Goal: Information Seeking & Learning: Learn about a topic

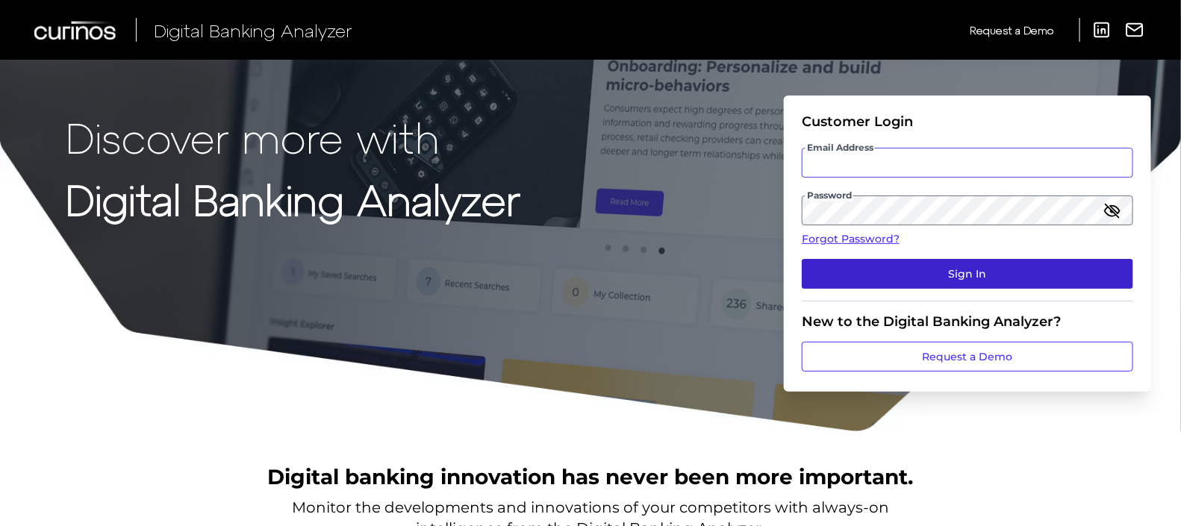
type input "[PERSON_NAME][EMAIL_ADDRESS][DOMAIN_NAME]"
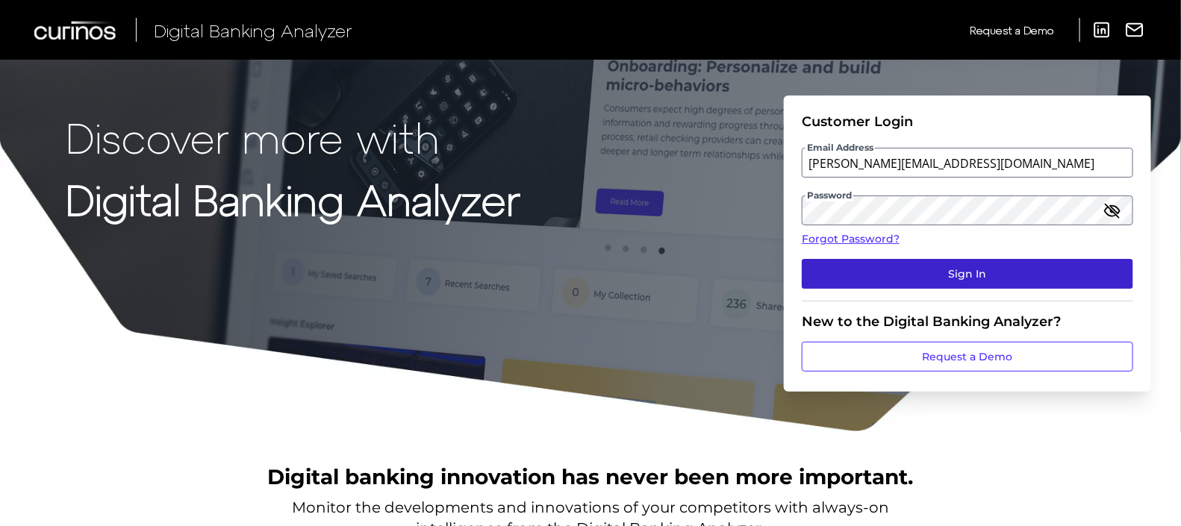
click at [1000, 269] on button "Sign In" at bounding box center [966, 274] width 331 height 30
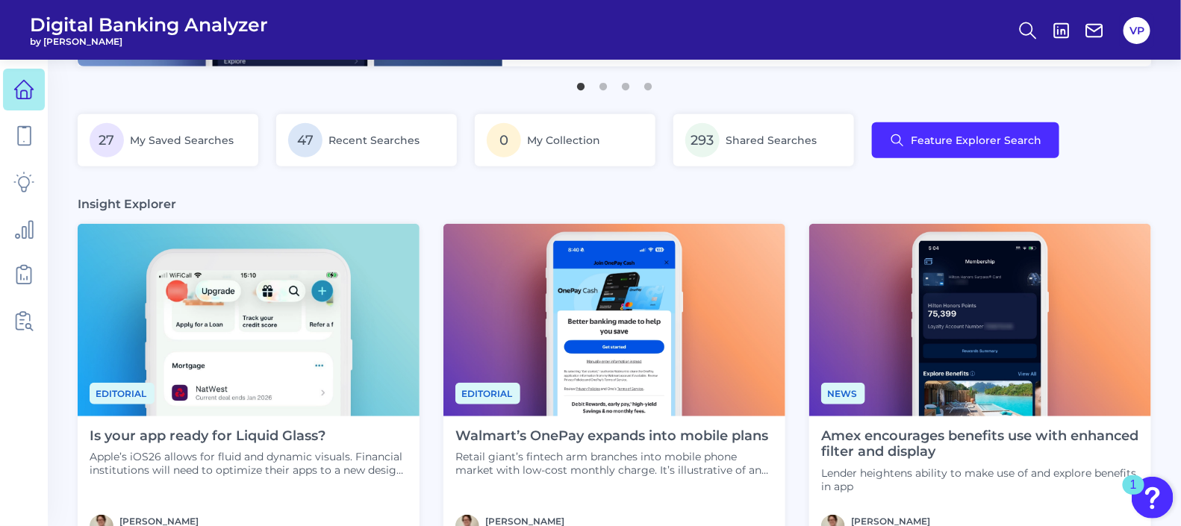
scroll to position [280, 0]
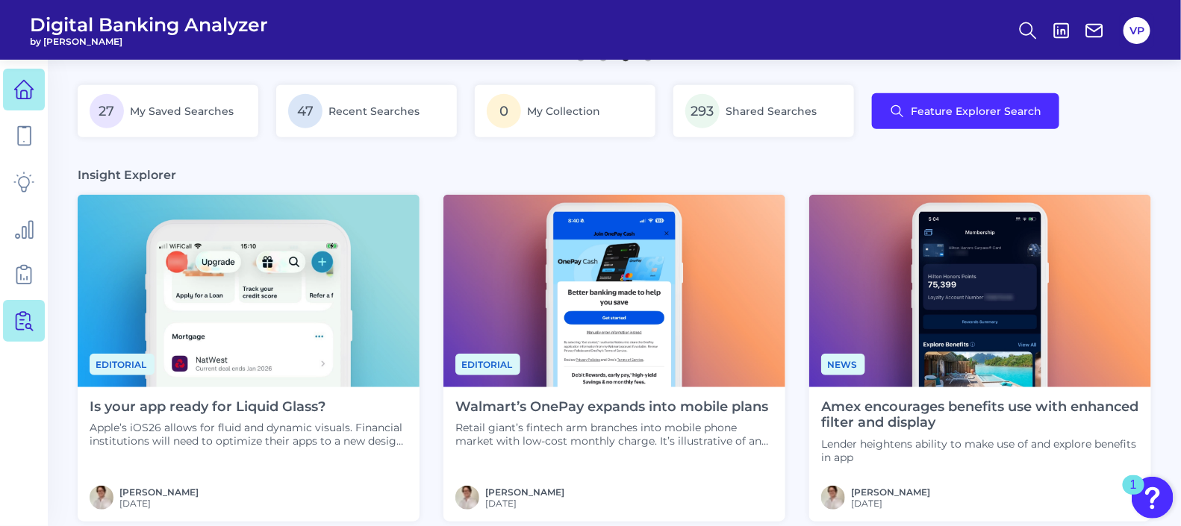
click at [26, 343] on ul at bounding box center [24, 205] width 42 height 282
click at [30, 307] on link at bounding box center [24, 321] width 42 height 42
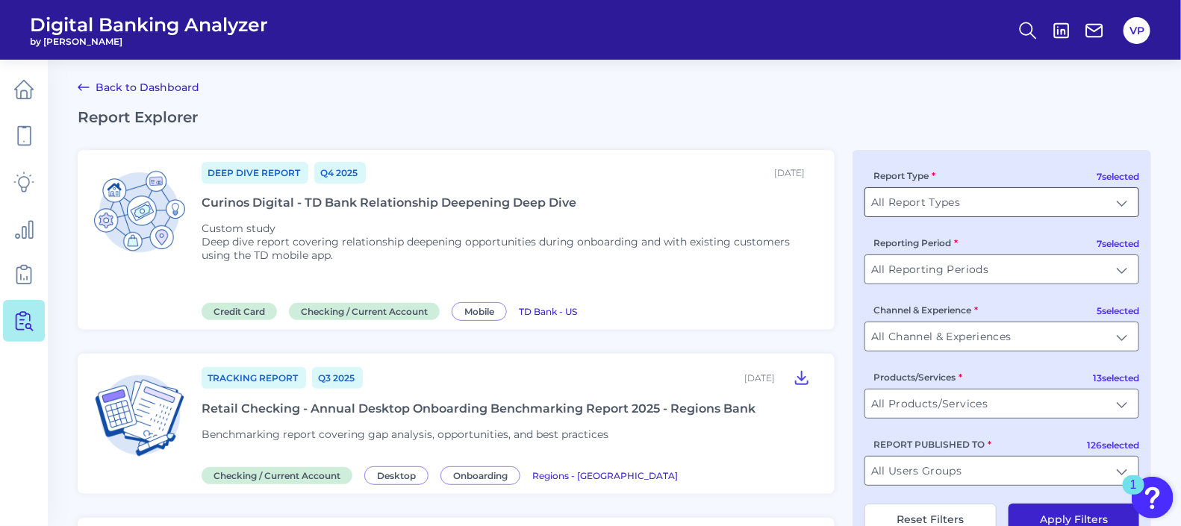
click at [989, 200] on input "All Report Types" at bounding box center [1001, 202] width 273 height 28
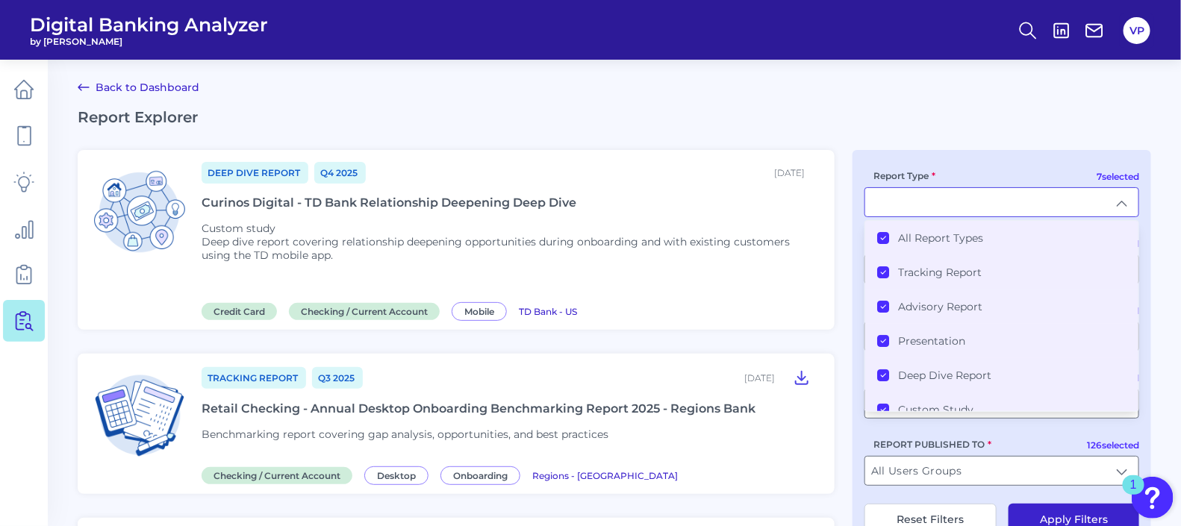
click at [989, 199] on input "Report Type" at bounding box center [1001, 202] width 273 height 28
type input "All Report Types"
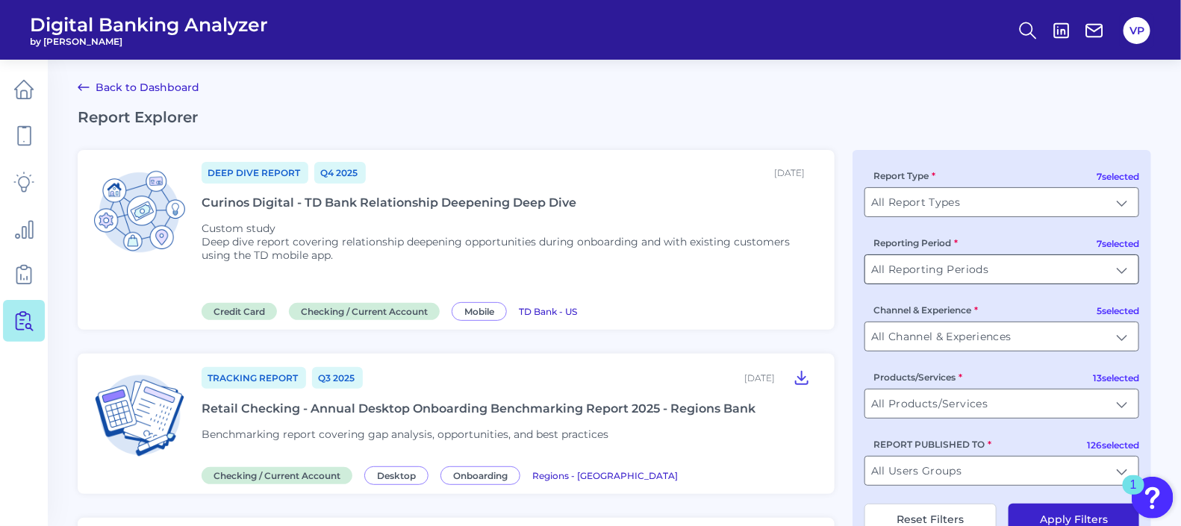
click at [1087, 277] on input "All Reporting Periods" at bounding box center [1001, 269] width 273 height 28
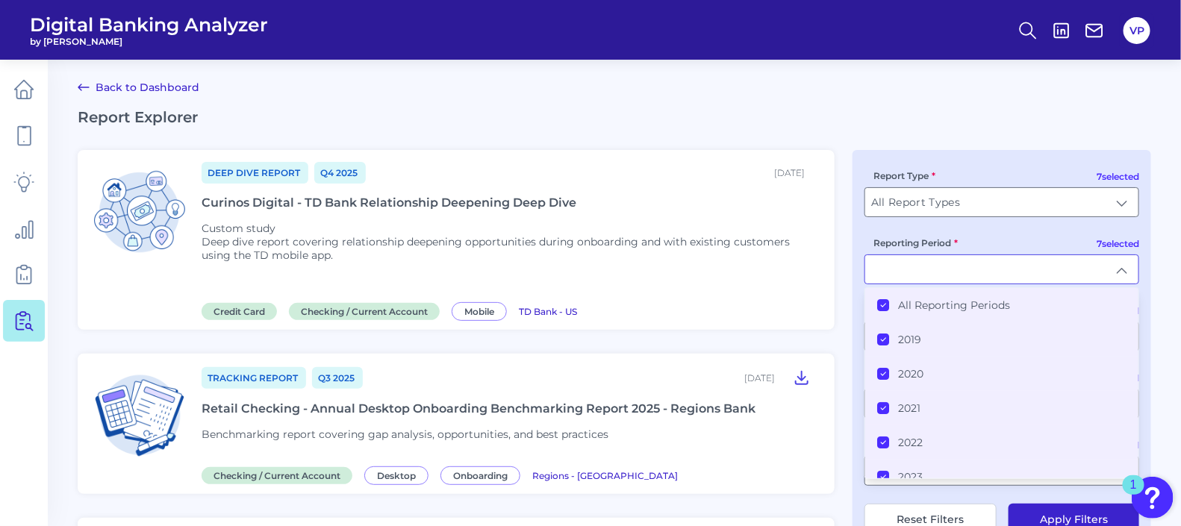
drag, startPoint x: 1113, startPoint y: 269, endPoint x: 1122, endPoint y: 250, distance: 21.4
click at [1116, 269] on input "Reporting Period" at bounding box center [1001, 269] width 273 height 28
type input "All Reporting Periods"
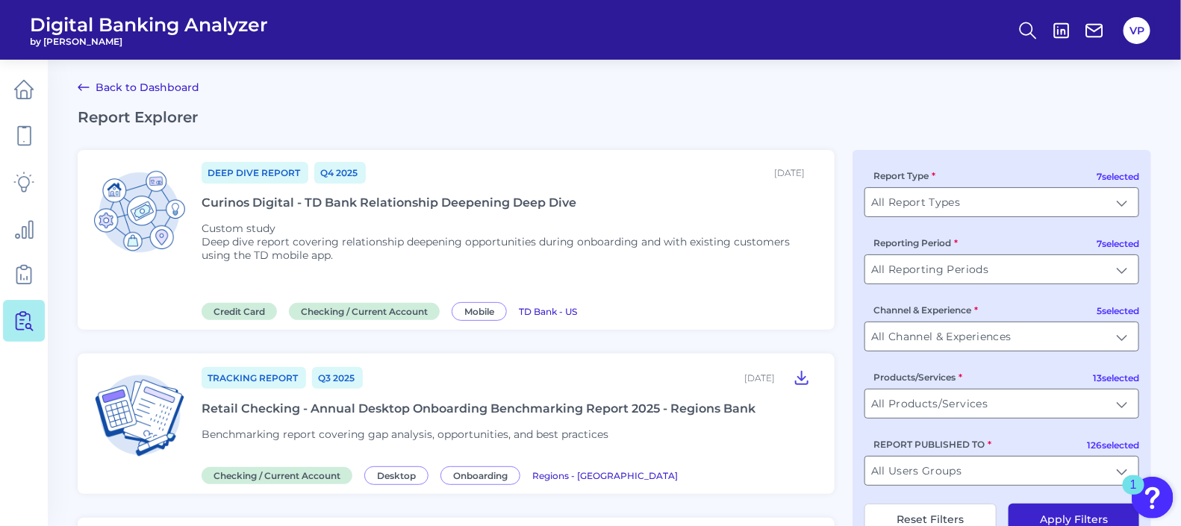
click at [1110, 110] on h2 "Report Explorer" at bounding box center [614, 117] width 1073 height 18
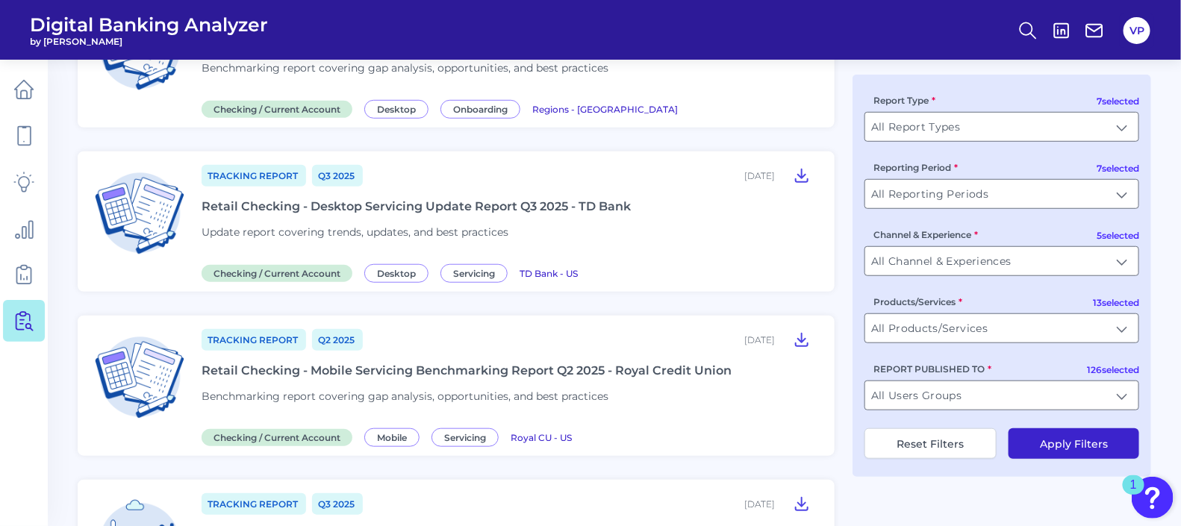
scroll to position [372, 0]
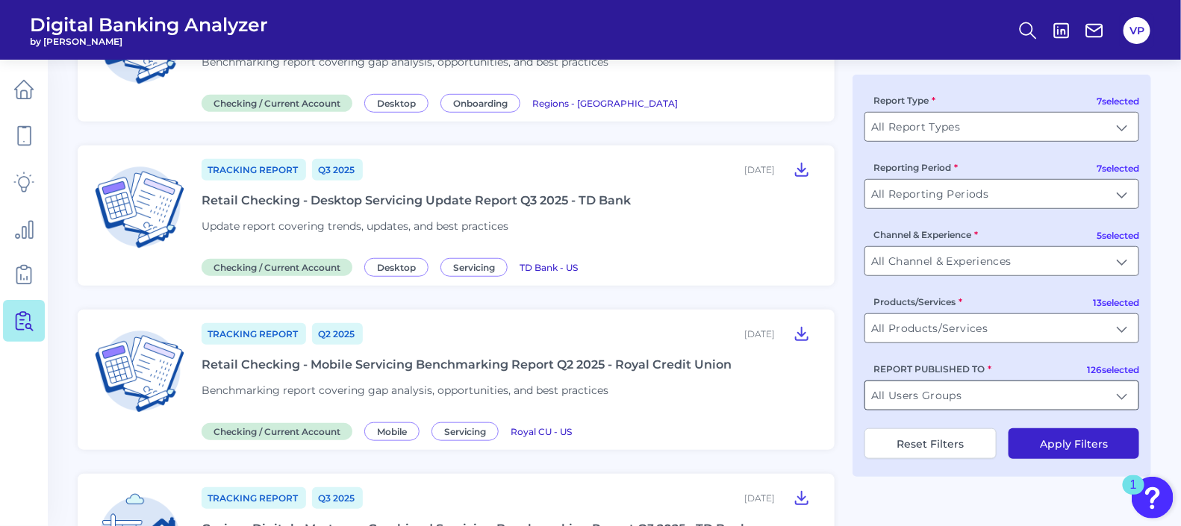
click at [1101, 410] on input "All Users Groups" at bounding box center [1001, 395] width 273 height 28
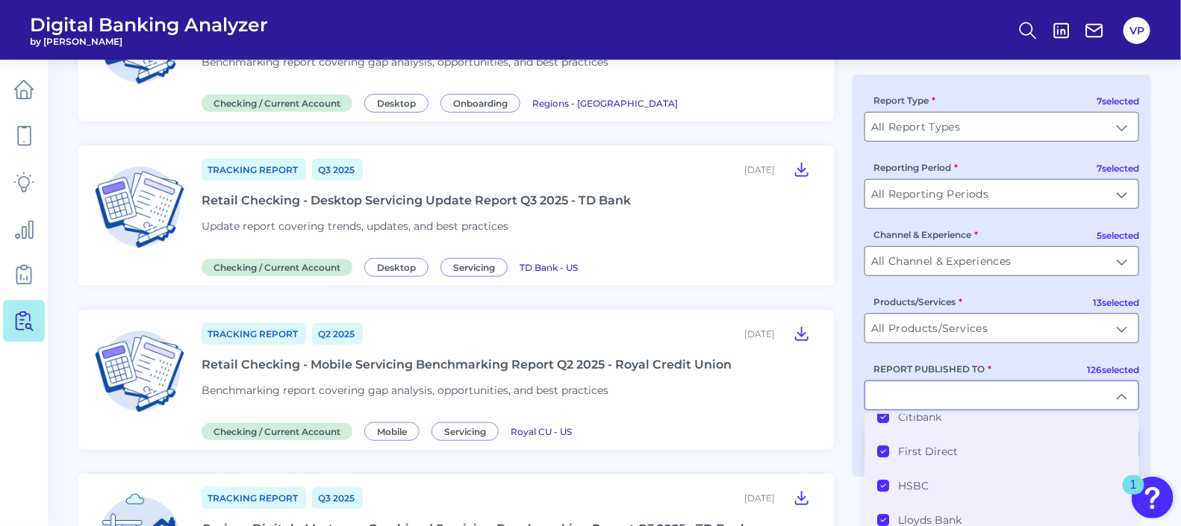
scroll to position [0, 0]
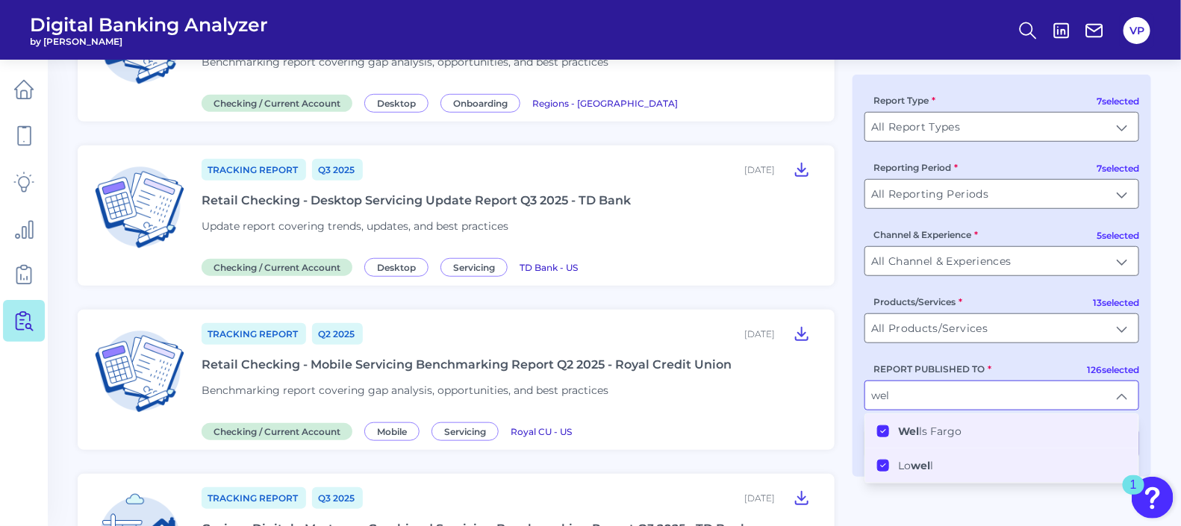
click at [887, 466] on button "Lo wel l" at bounding box center [883, 466] width 12 height 12
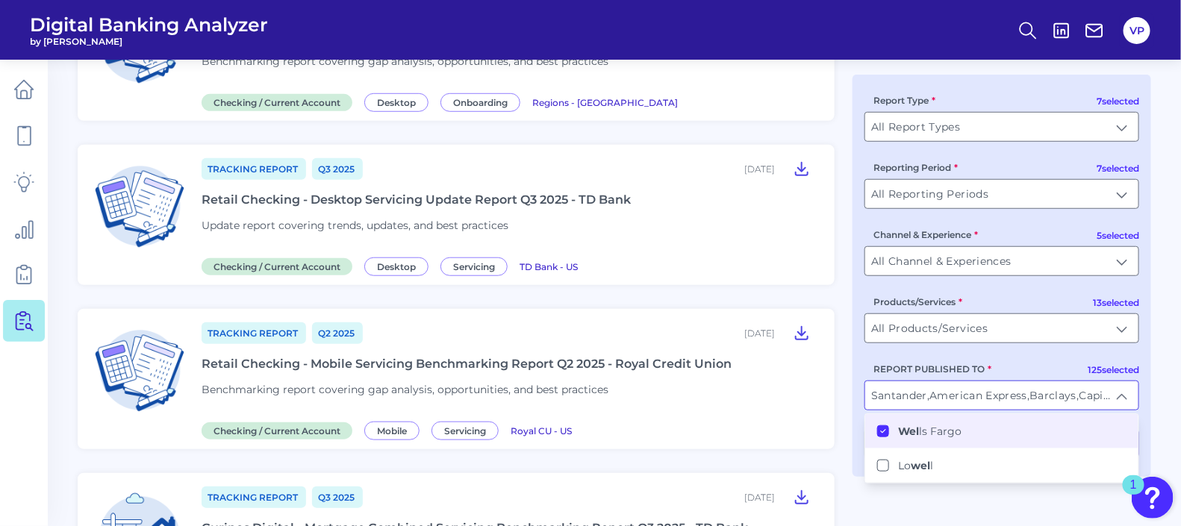
click at [937, 438] on label "Wel ls Fargo" at bounding box center [929, 431] width 63 height 13
click at [930, 433] on label "Wel ls Fargo" at bounding box center [929, 431] width 63 height 13
type input "Santander, American Express, Barclays, Capital One, Citibank, First Direct, HSB…"
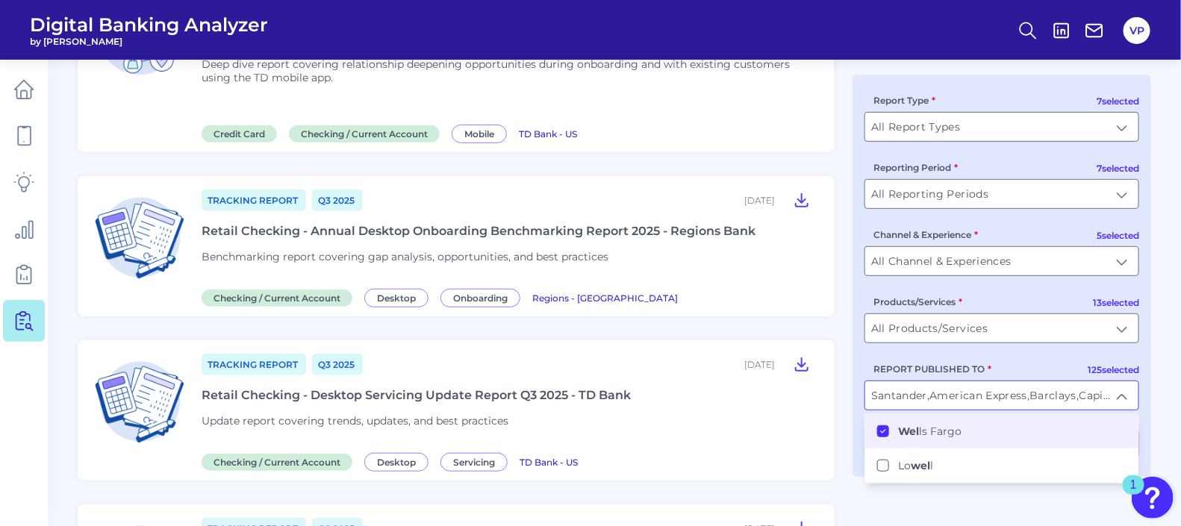
scroll to position [1, 0]
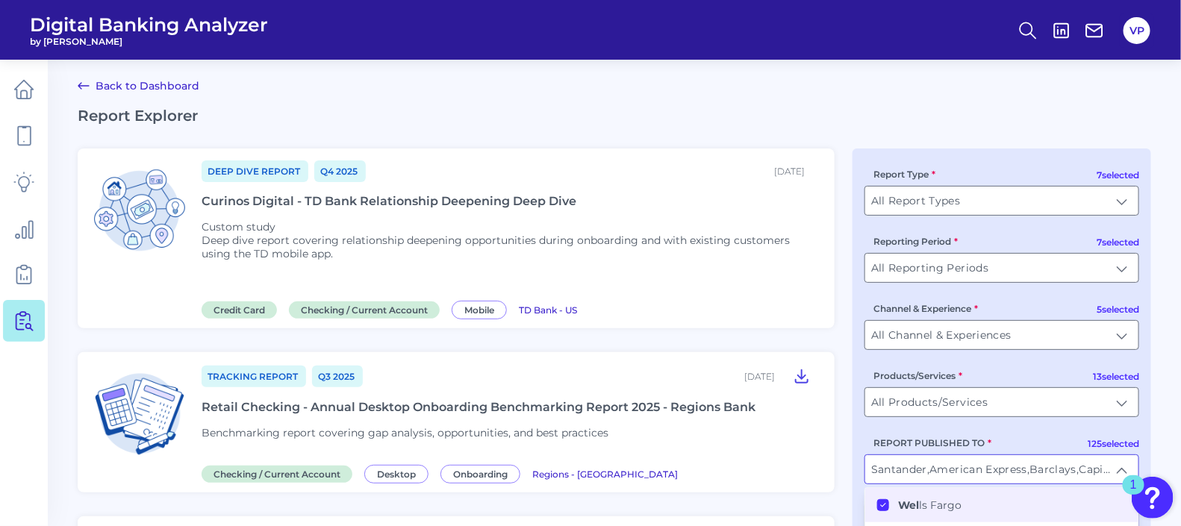
click at [1150, 451] on div "7 selected Report Type All Report Types All Report Types 7 selected Reporting P…" at bounding box center [1001, 349] width 298 height 402
click at [1112, 466] on input "REPORT PUBLISHED TO" at bounding box center [1001, 469] width 273 height 28
click at [887, 504] on Groups "All Users Groups" at bounding box center [883, 505] width 12 height 12
type input "All Users Groups"
click at [881, 506] on icon at bounding box center [882, 504] width 7 height 7
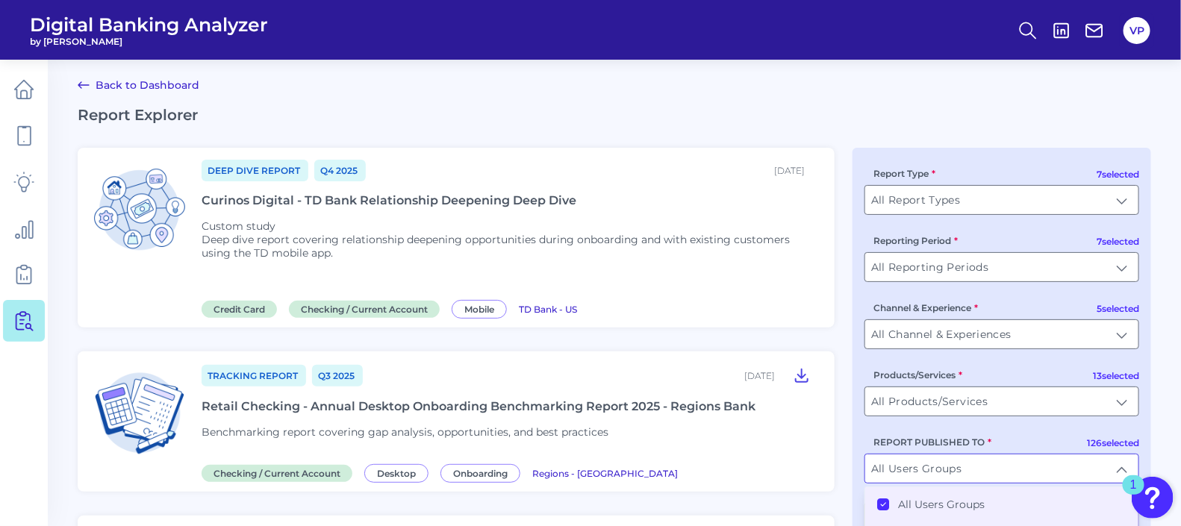
scroll to position [3, 0]
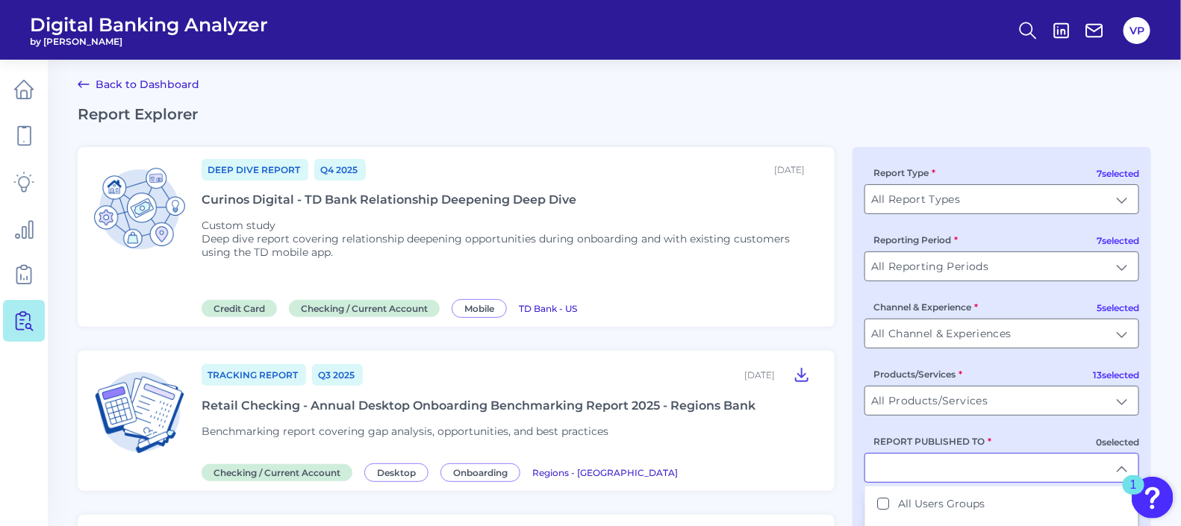
click at [906, 472] on input "REPORT PUBLISHED TO" at bounding box center [1001, 468] width 273 height 28
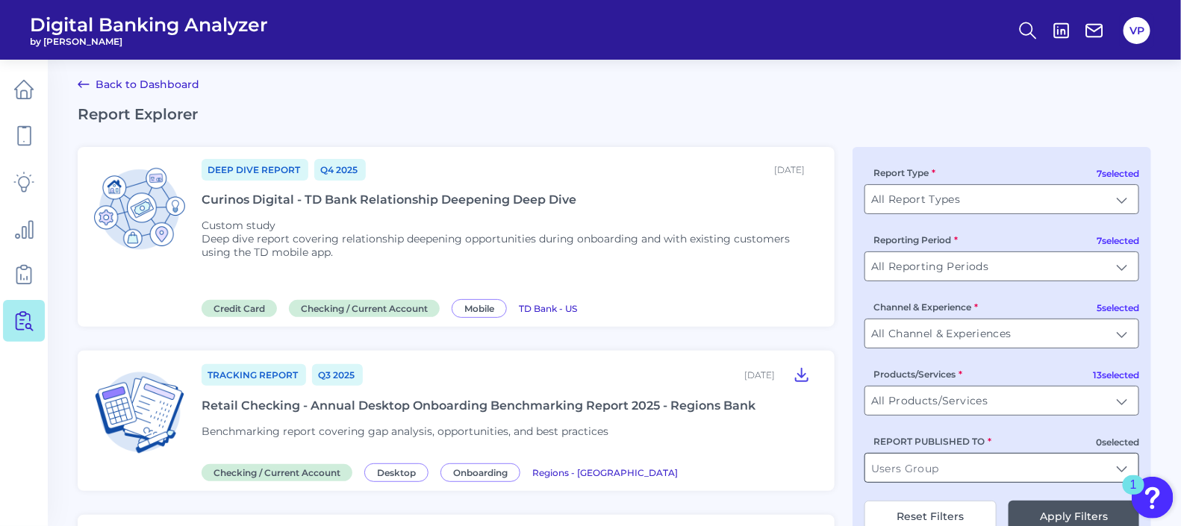
click at [906, 472] on input "REPORT PUBLISHED TO" at bounding box center [1001, 468] width 273 height 28
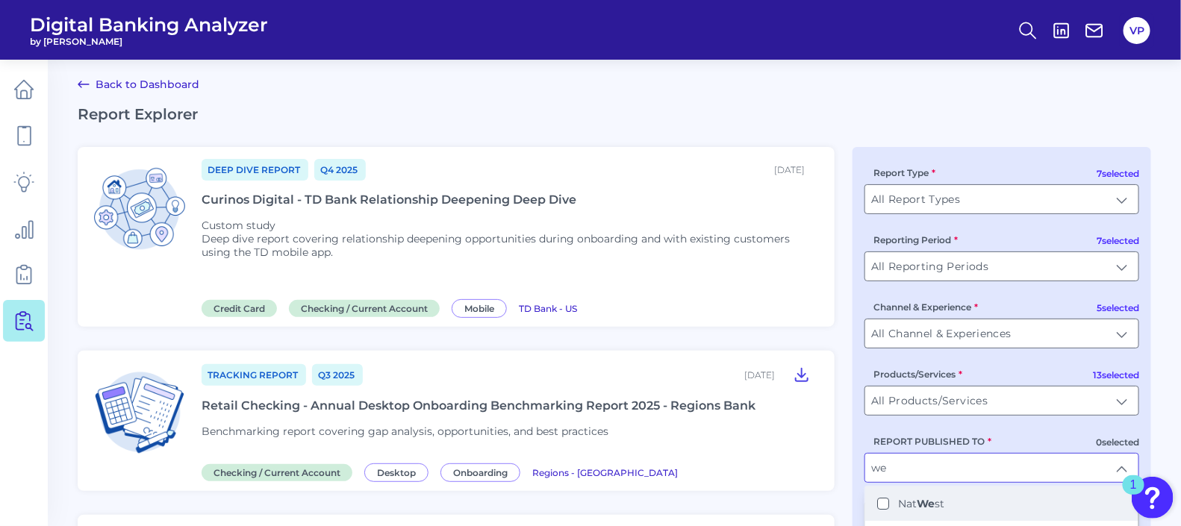
scroll to position [42, 0]
click at [901, 498] on b "We" at bounding box center [907, 496] width 18 height 13
type input "[PERSON_NAME] Fargo"
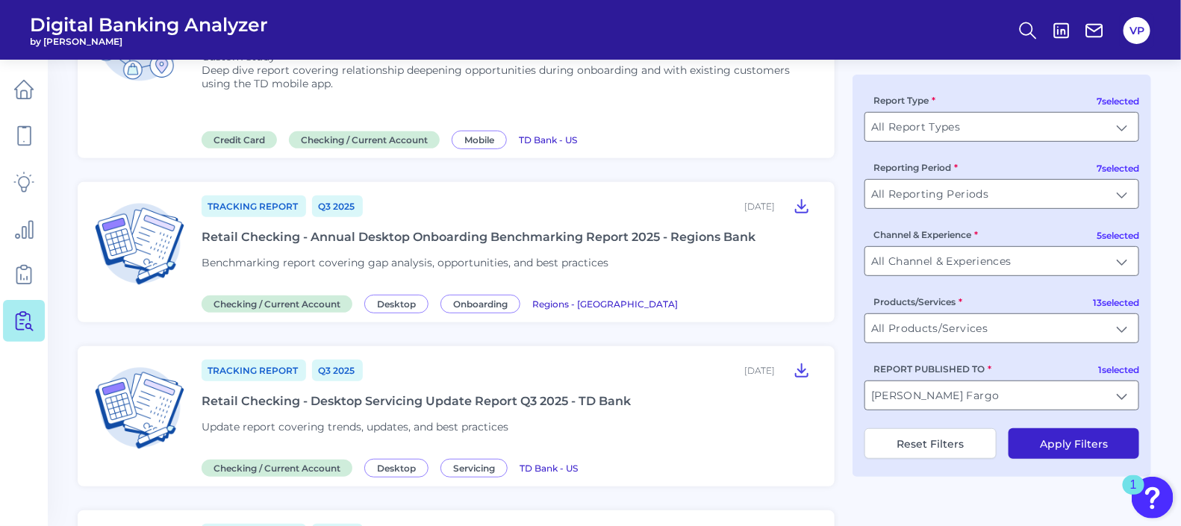
scroll to position [190, 0]
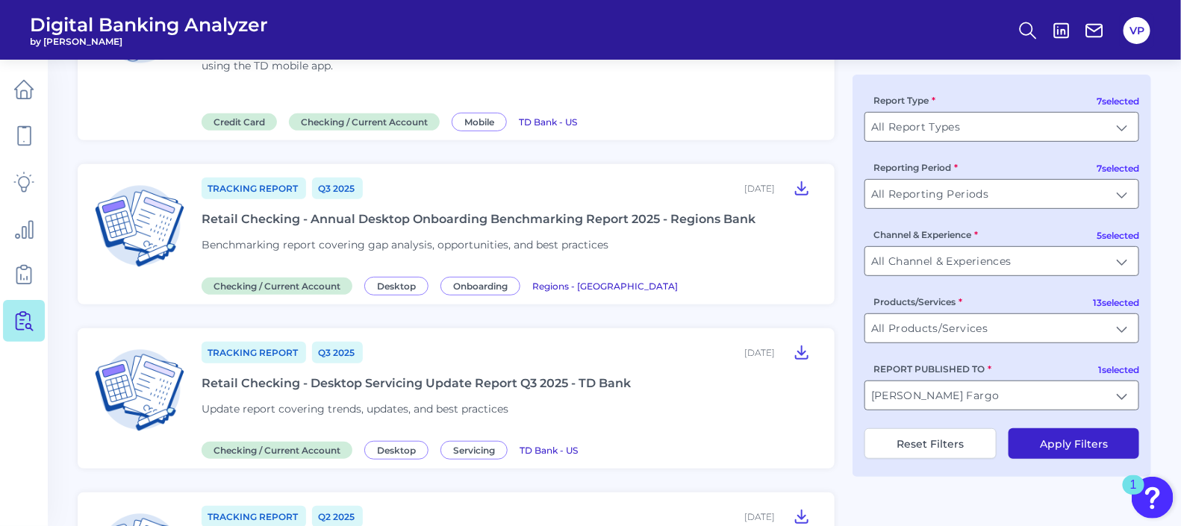
click at [1071, 442] on button "Apply Filters" at bounding box center [1073, 443] width 131 height 31
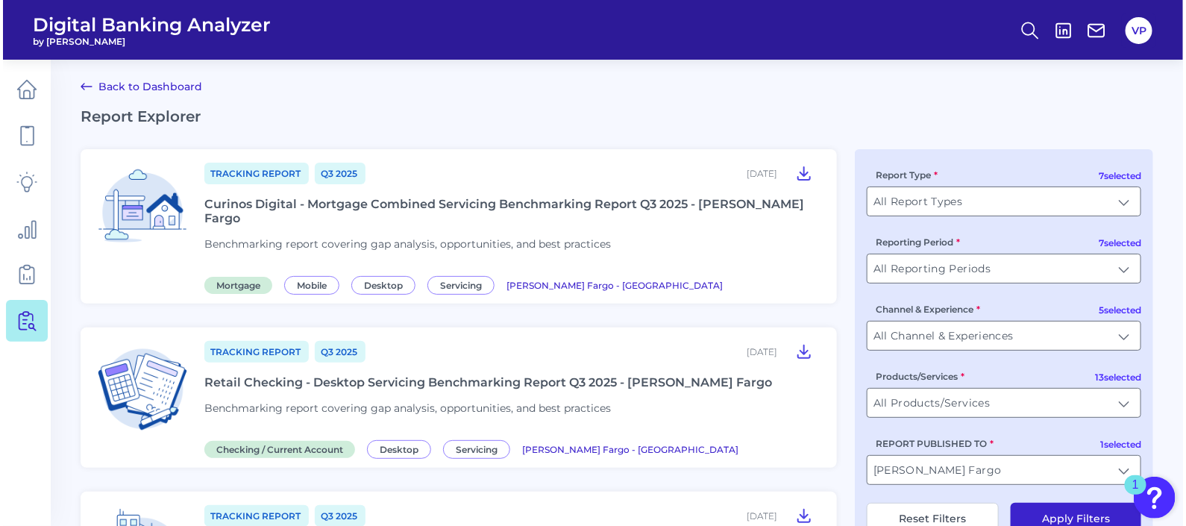
scroll to position [0, 0]
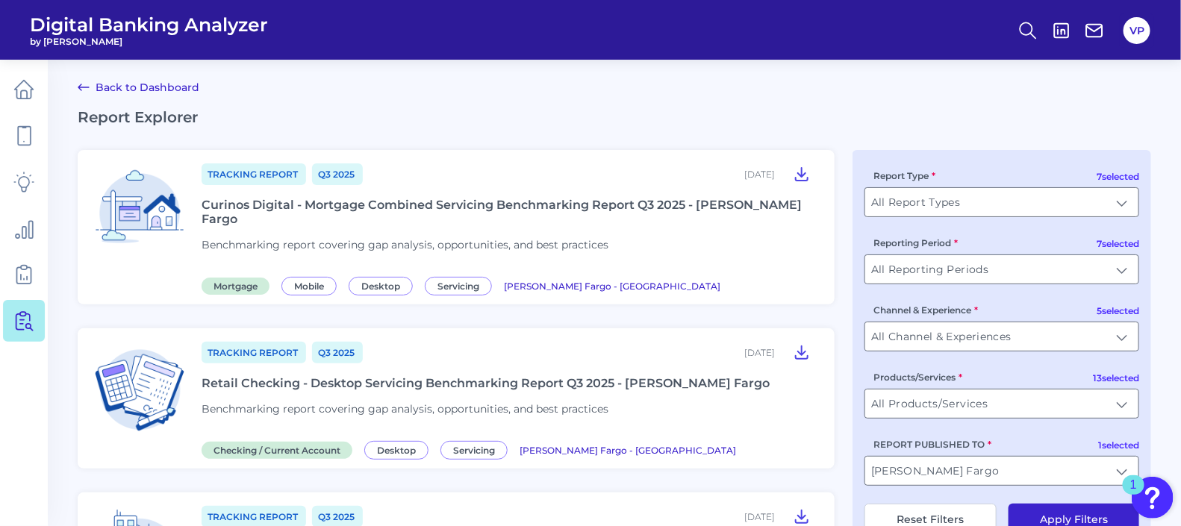
click at [472, 209] on div "Curinos Digital - Mortgage Combined Servicing Benchmarking Report Q3 2025 - [PE…" at bounding box center [508, 212] width 615 height 28
